Goal: Task Accomplishment & Management: Use online tool/utility

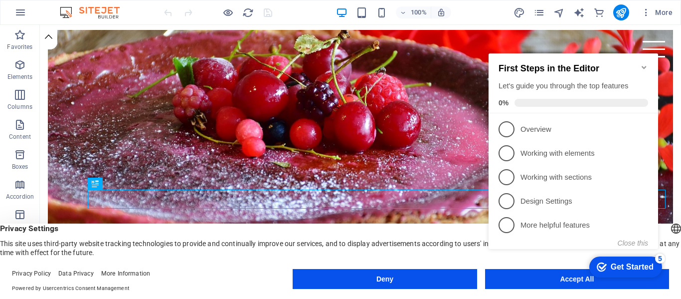
click at [645, 63] on icon "Minimize checklist" at bounding box center [644, 67] width 8 height 8
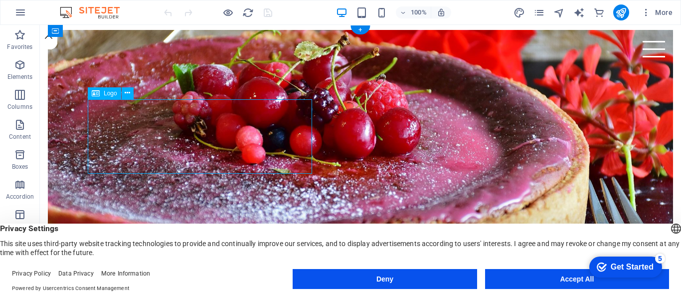
select select "px"
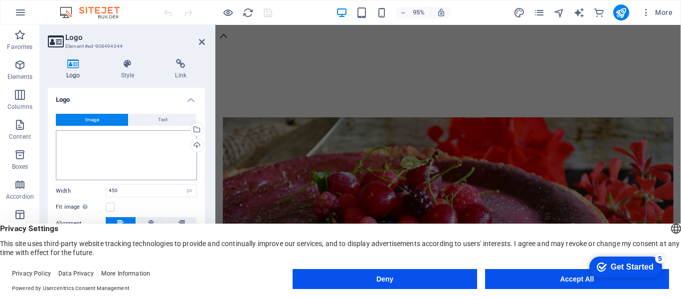
scroll to position [230, 0]
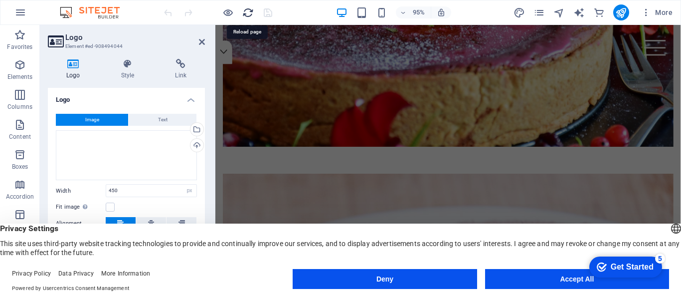
click at [246, 9] on icon "reload" at bounding box center [247, 12] width 11 height 11
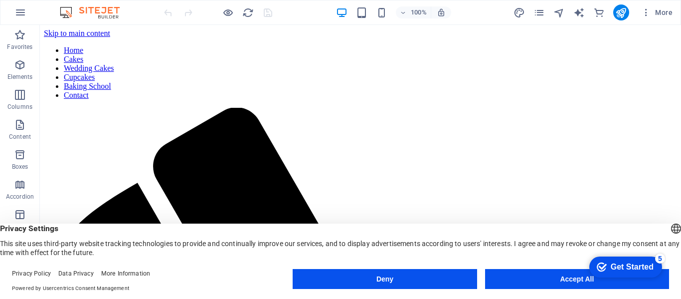
scroll to position [0, 0]
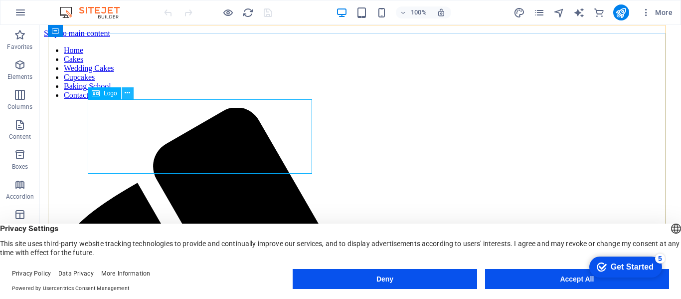
click at [125, 93] on icon at bounding box center [127, 93] width 5 height 10
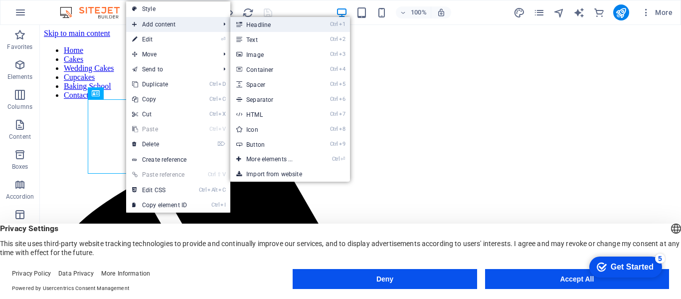
click at [260, 25] on link "Ctrl 1 Headline" at bounding box center [271, 24] width 82 height 15
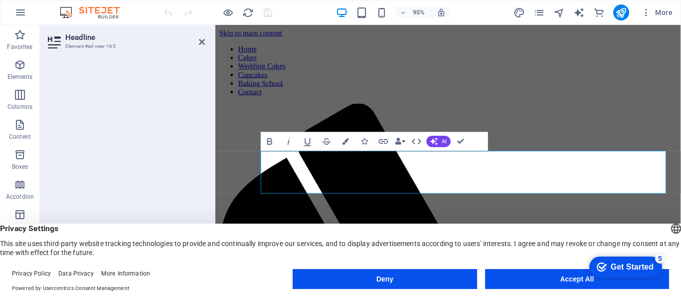
drag, startPoint x: 605, startPoint y: 177, endPoint x: 258, endPoint y: 169, distance: 347.5
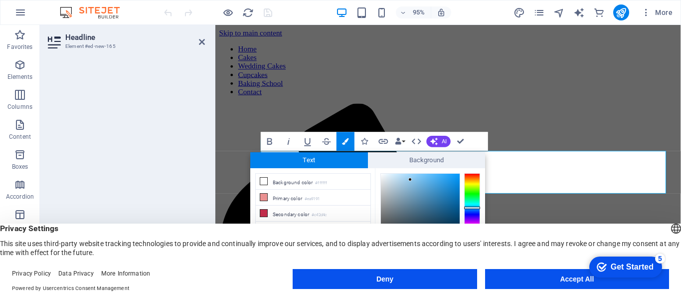
type input "#0866a3"
click at [463, 141] on icon "button" at bounding box center [460, 141] width 6 height 6
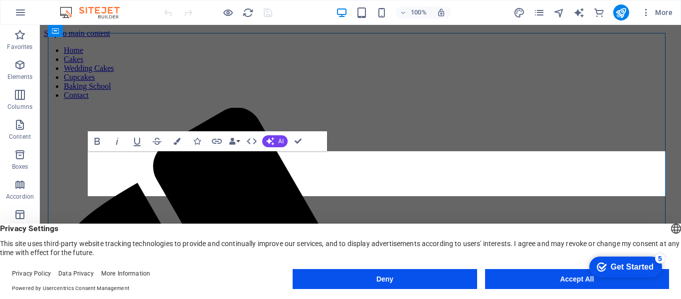
click at [298, 140] on icon "button" at bounding box center [298, 141] width 7 height 7
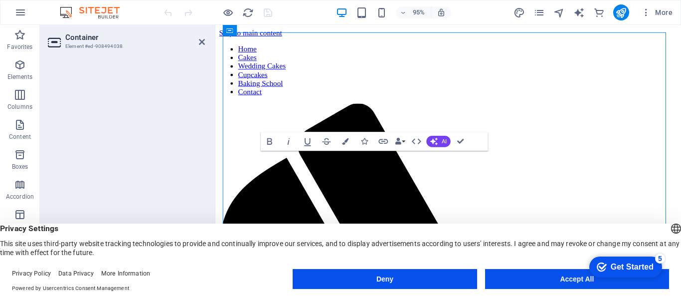
click at [187, 82] on div at bounding box center [126, 167] width 173 height 232
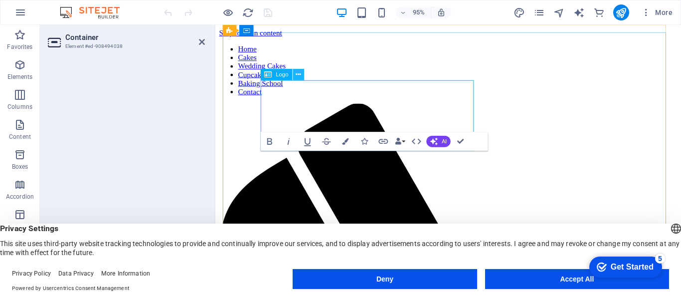
click at [298, 75] on icon at bounding box center [298, 75] width 5 height 10
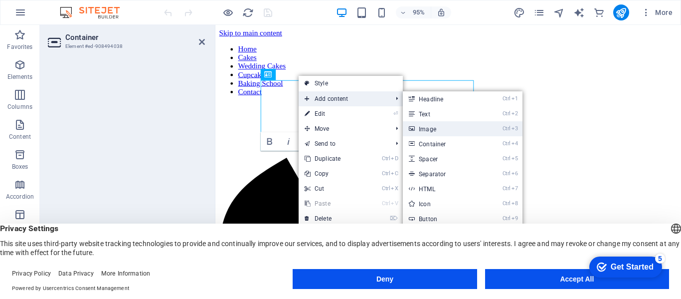
click at [430, 125] on link "Ctrl 3 Image" at bounding box center [444, 128] width 82 height 15
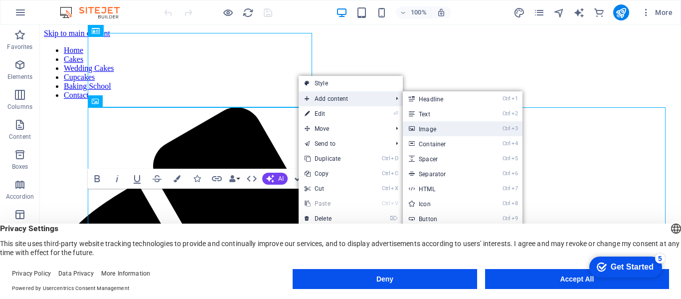
click at [439, 127] on link "Ctrl 3 Image" at bounding box center [444, 128] width 82 height 15
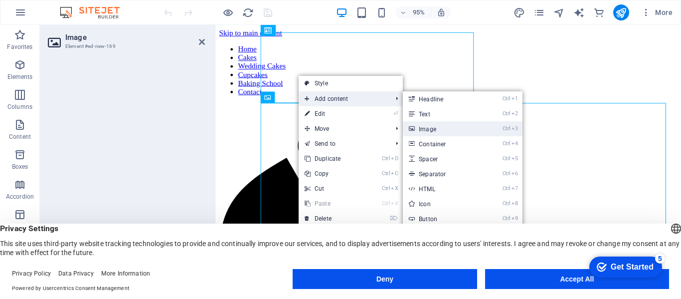
click at [439, 127] on link "Ctrl 3 Image" at bounding box center [444, 128] width 82 height 15
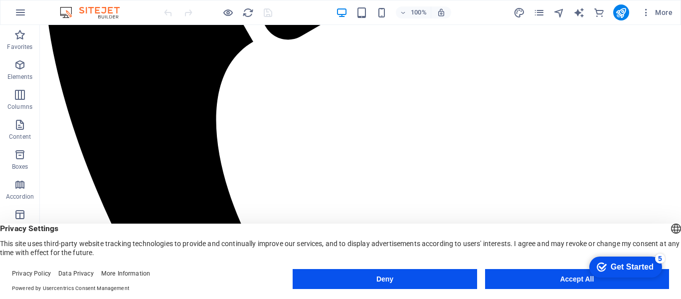
scroll to position [349, 0]
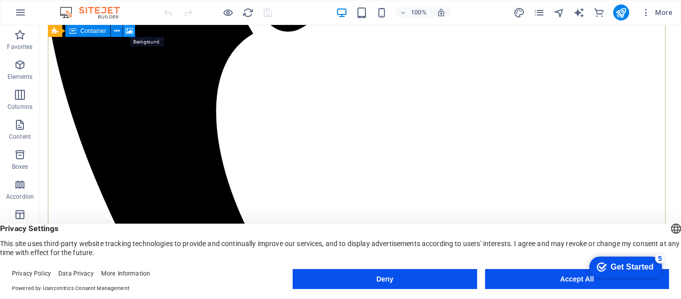
click at [128, 30] on icon at bounding box center [129, 31] width 7 height 10
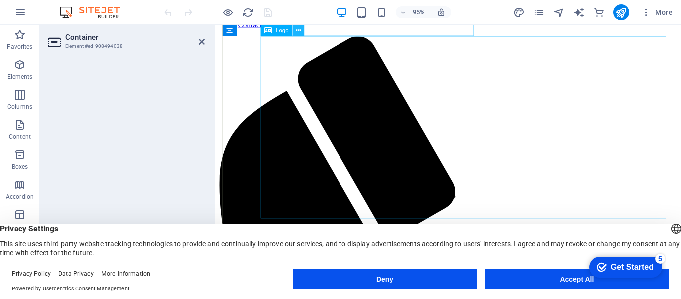
click at [300, 29] on icon at bounding box center [298, 30] width 5 height 10
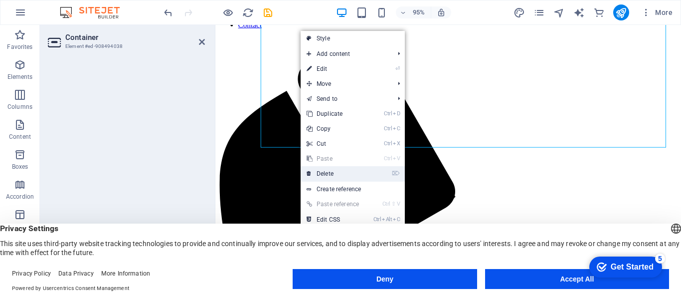
click at [335, 173] on link "⌦ Delete" at bounding box center [334, 173] width 67 height 15
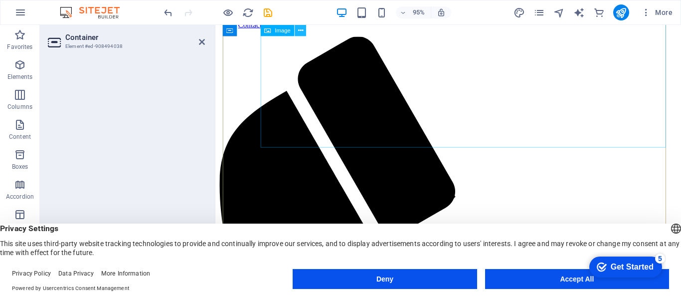
click at [302, 28] on icon at bounding box center [300, 30] width 5 height 10
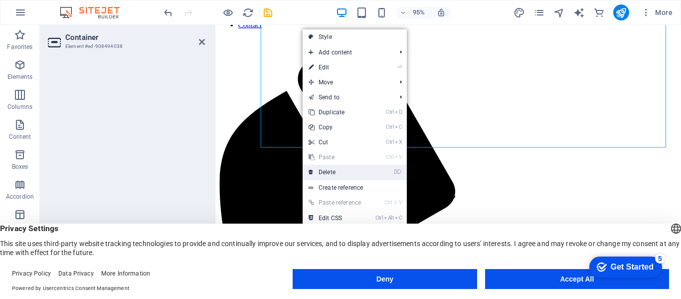
click at [338, 169] on link "⌦ Delete" at bounding box center [336, 171] width 67 height 15
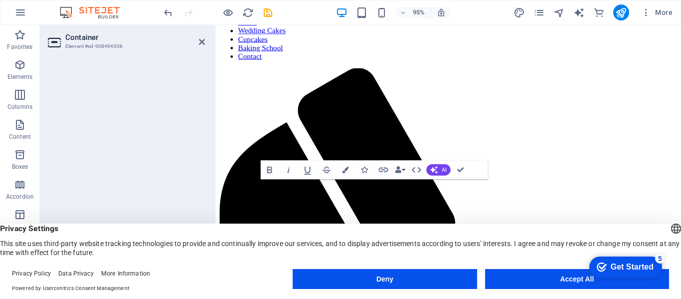
scroll to position [0, 0]
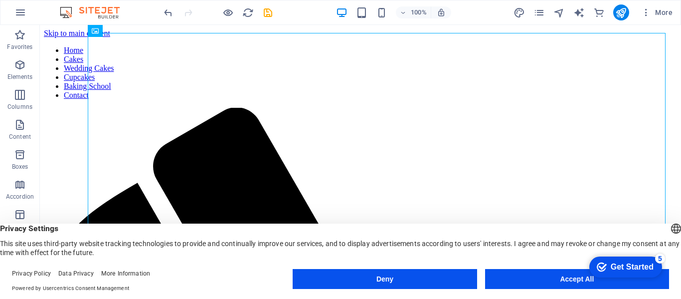
drag, startPoint x: 314, startPoint y: 57, endPoint x: 273, endPoint y: 49, distance: 41.6
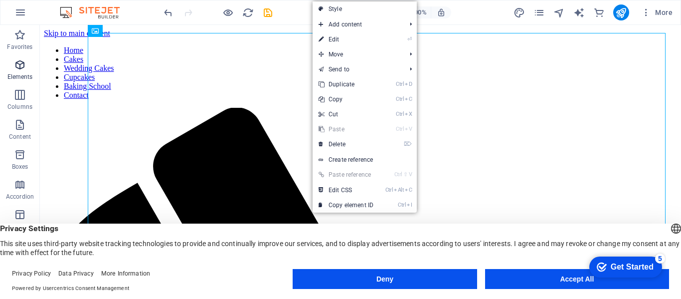
click at [17, 65] on icon "button" at bounding box center [20, 65] width 12 height 12
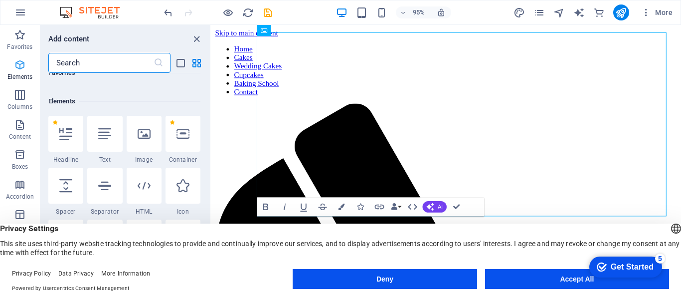
scroll to position [106, 0]
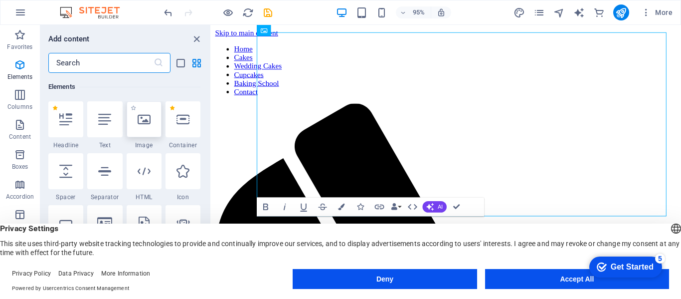
click at [142, 121] on icon at bounding box center [144, 119] width 13 height 13
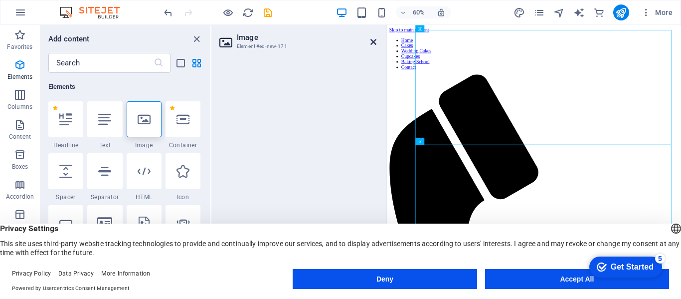
click at [372, 39] on icon at bounding box center [373, 42] width 6 height 8
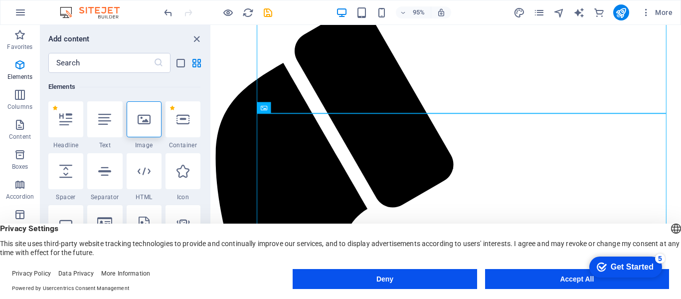
scroll to position [101, 0]
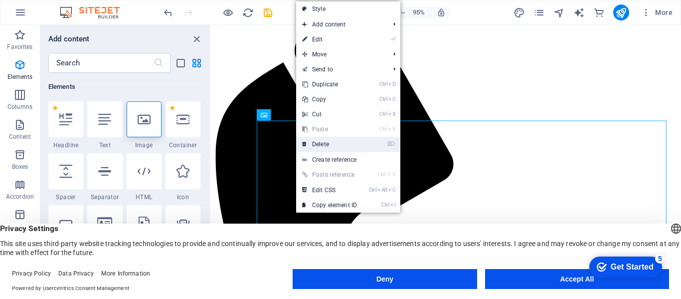
click at [320, 140] on link "⌦ Delete" at bounding box center [329, 144] width 67 height 15
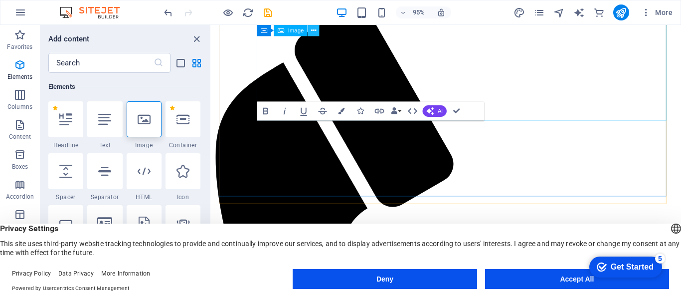
click at [315, 29] on icon at bounding box center [313, 30] width 5 height 10
